Goal: Navigation & Orientation: Go to known website

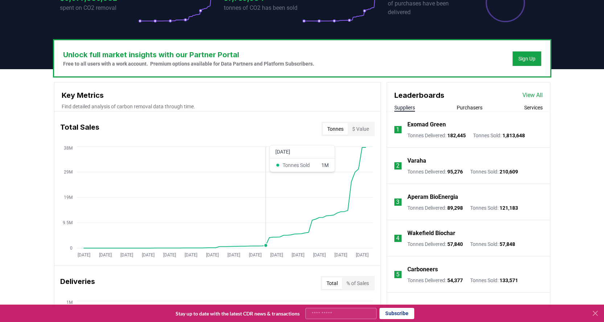
scroll to position [184, 0]
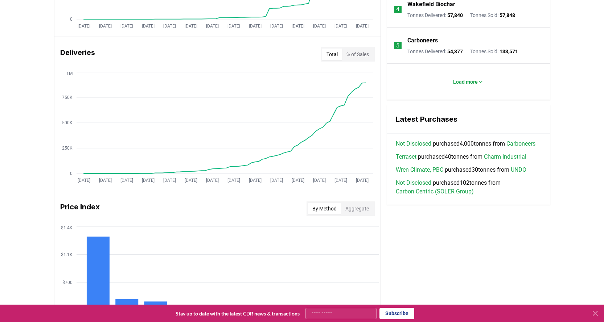
scroll to position [413, 0]
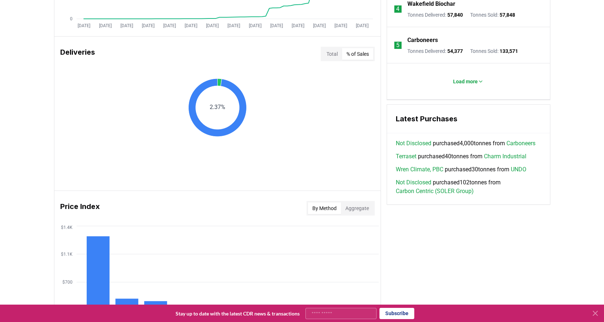
click at [359, 58] on button "% of Sales" at bounding box center [357, 54] width 31 height 12
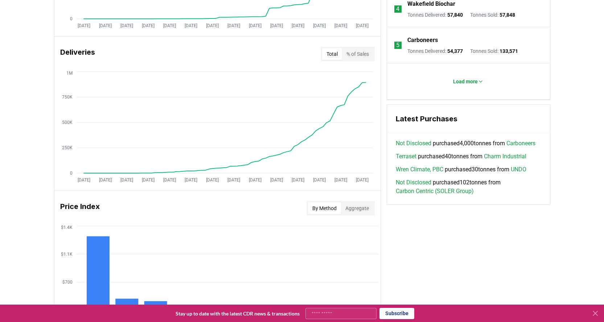
click at [327, 59] on button "Total" at bounding box center [332, 54] width 20 height 12
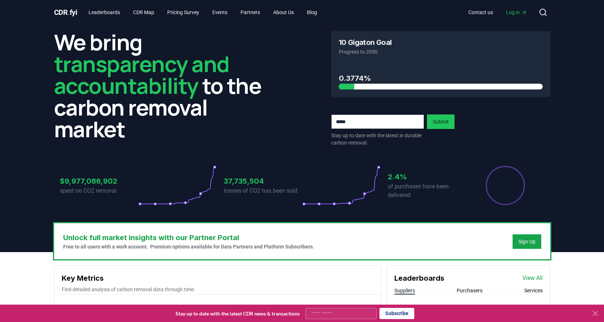
scroll to position [0, 0]
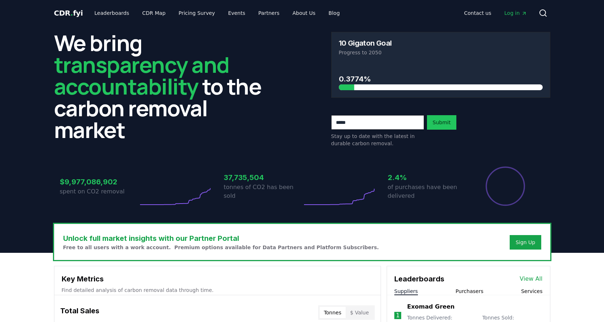
click at [514, 10] on span "Log in" at bounding box center [515, 12] width 22 height 7
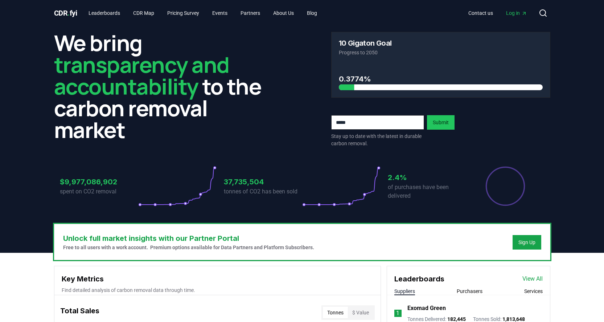
click at [515, 14] on span "Log in" at bounding box center [516, 12] width 21 height 7
